Goal: Transaction & Acquisition: Purchase product/service

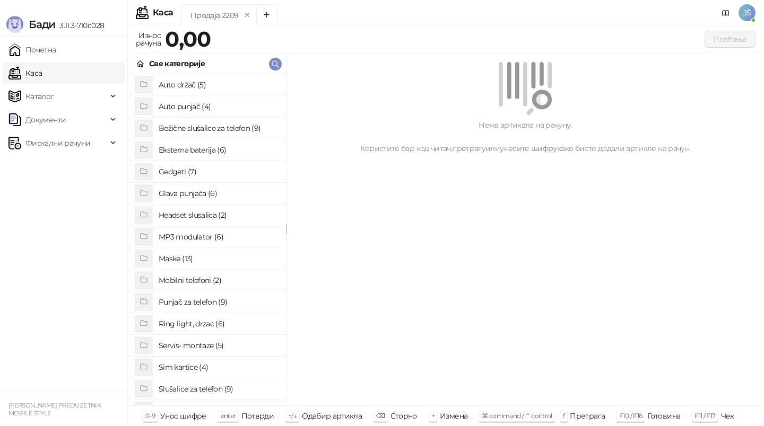
click at [190, 265] on h4 "Maske (13)" at bounding box center [218, 258] width 119 height 17
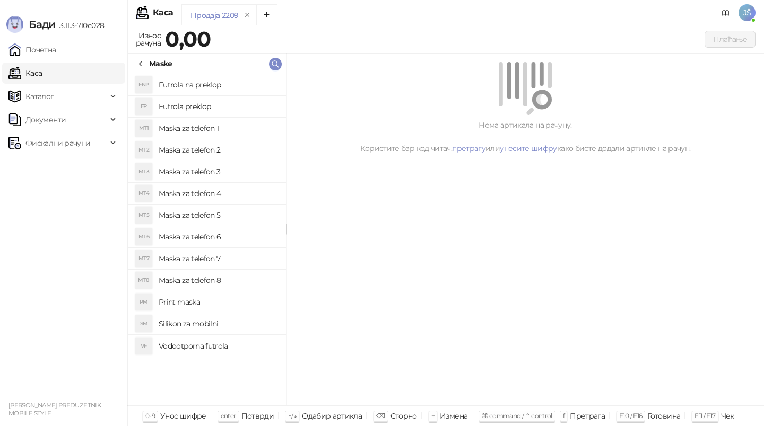
click at [223, 209] on h4 "Maska za telefon 5" at bounding box center [218, 215] width 119 height 17
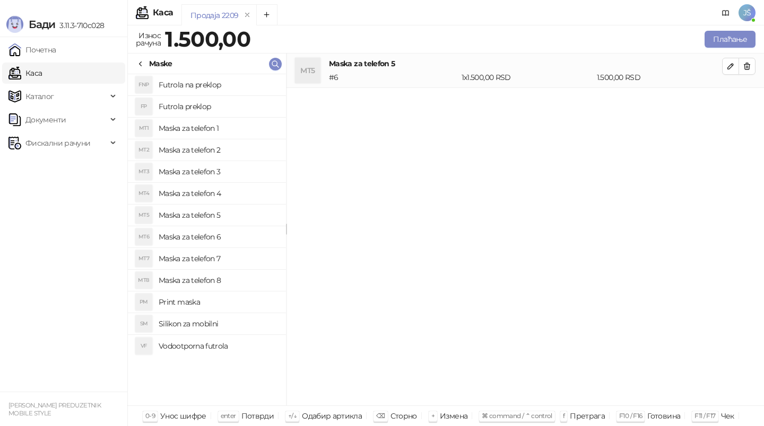
click at [251, 251] on h4 "Maska za telefon 7" at bounding box center [218, 258] width 119 height 17
click at [274, 239] on h4 "Maska za telefon 6" at bounding box center [218, 237] width 119 height 17
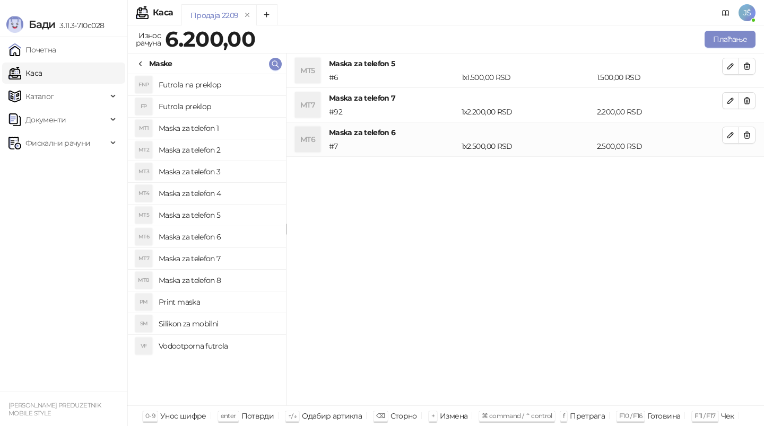
click at [238, 168] on h4 "Maska za telefon 3" at bounding box center [218, 171] width 119 height 17
click at [238, 185] on h4 "Maska za telefon 4" at bounding box center [218, 193] width 119 height 17
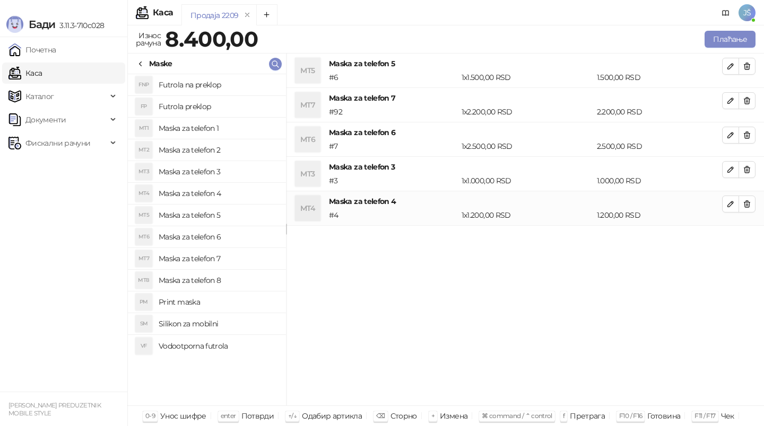
click at [230, 231] on h4 "Maska za telefon 6" at bounding box center [218, 237] width 119 height 17
click at [746, 66] on icon "button" at bounding box center [747, 66] width 6 height 6
click at [746, 98] on icon "button" at bounding box center [747, 101] width 6 height 6
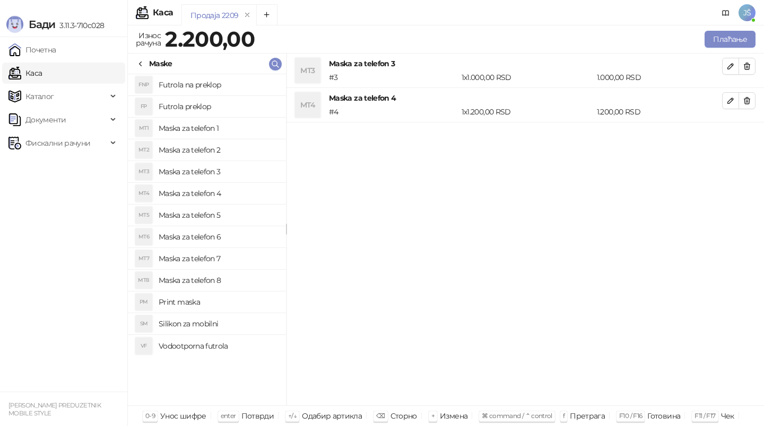
click at [746, 66] on icon "button" at bounding box center [747, 66] width 6 height 6
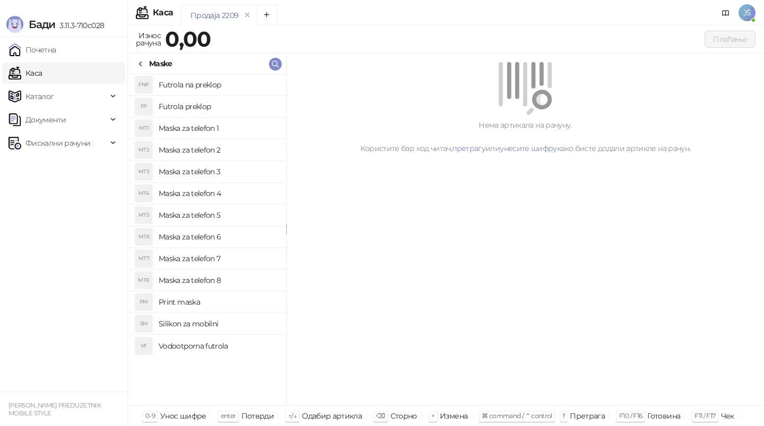
click at [221, 277] on h4 "Maska za telefon 8" at bounding box center [218, 280] width 119 height 17
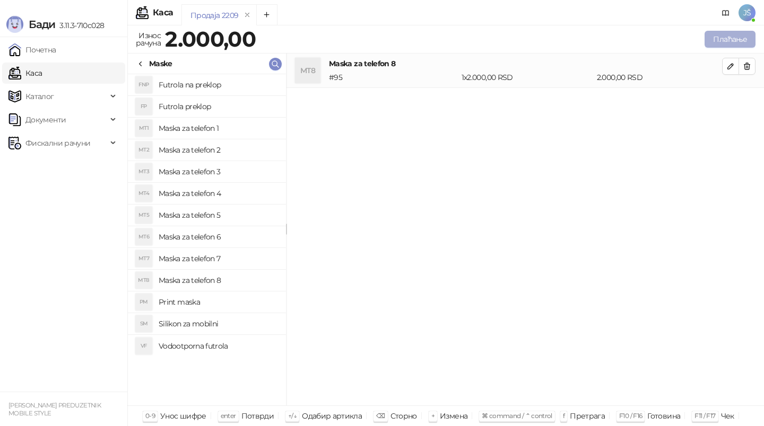
click at [741, 38] on button "Плаћање" at bounding box center [729, 39] width 51 height 17
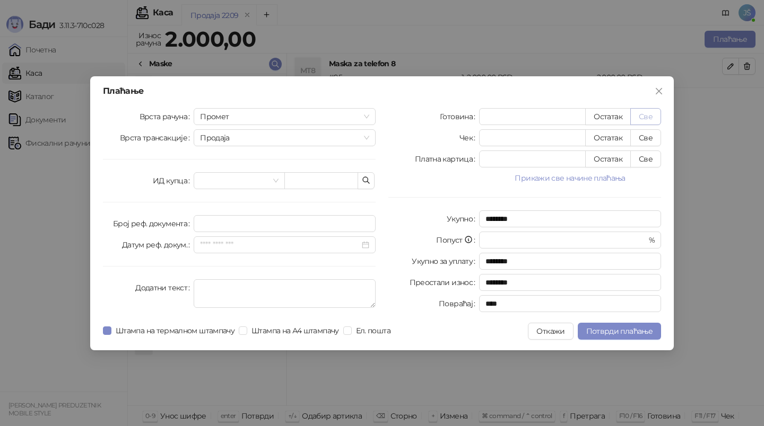
click at [654, 114] on button "Све" at bounding box center [645, 116] width 31 height 17
type input "****"
click at [604, 331] on span "Потврди плаћање" at bounding box center [619, 332] width 66 height 10
